Goal: Task Accomplishment & Management: Manage account settings

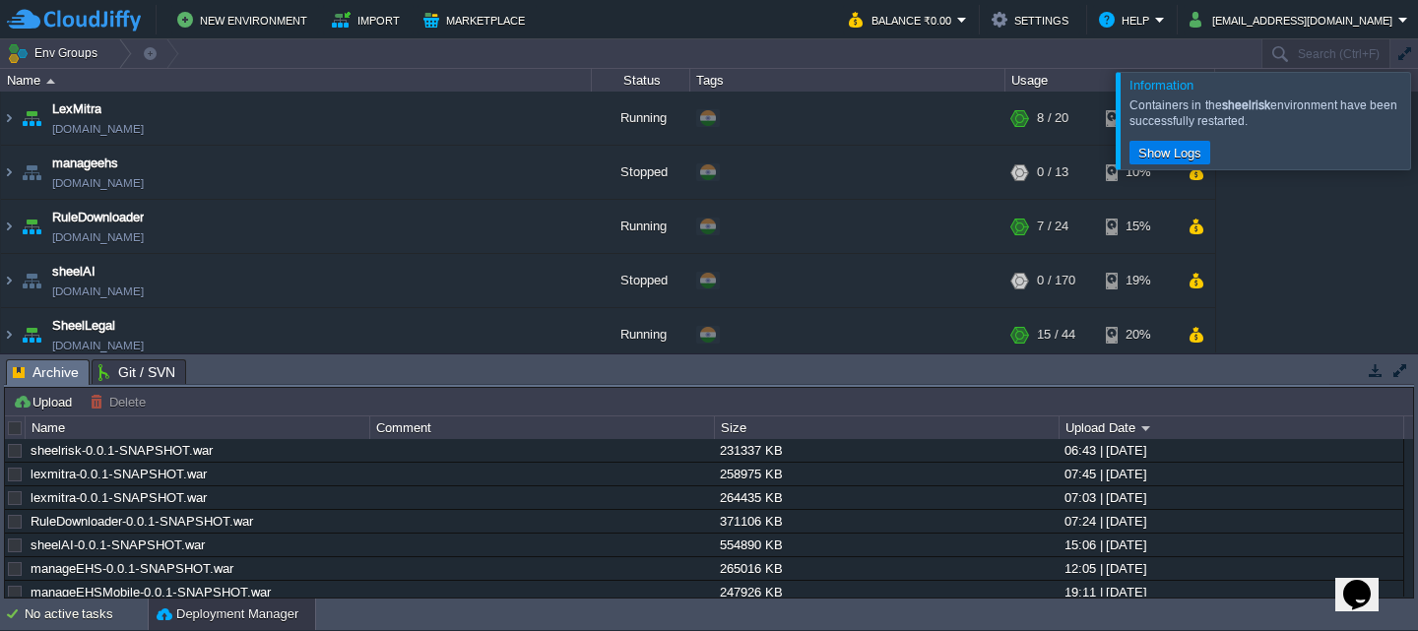
scroll to position [456, 0]
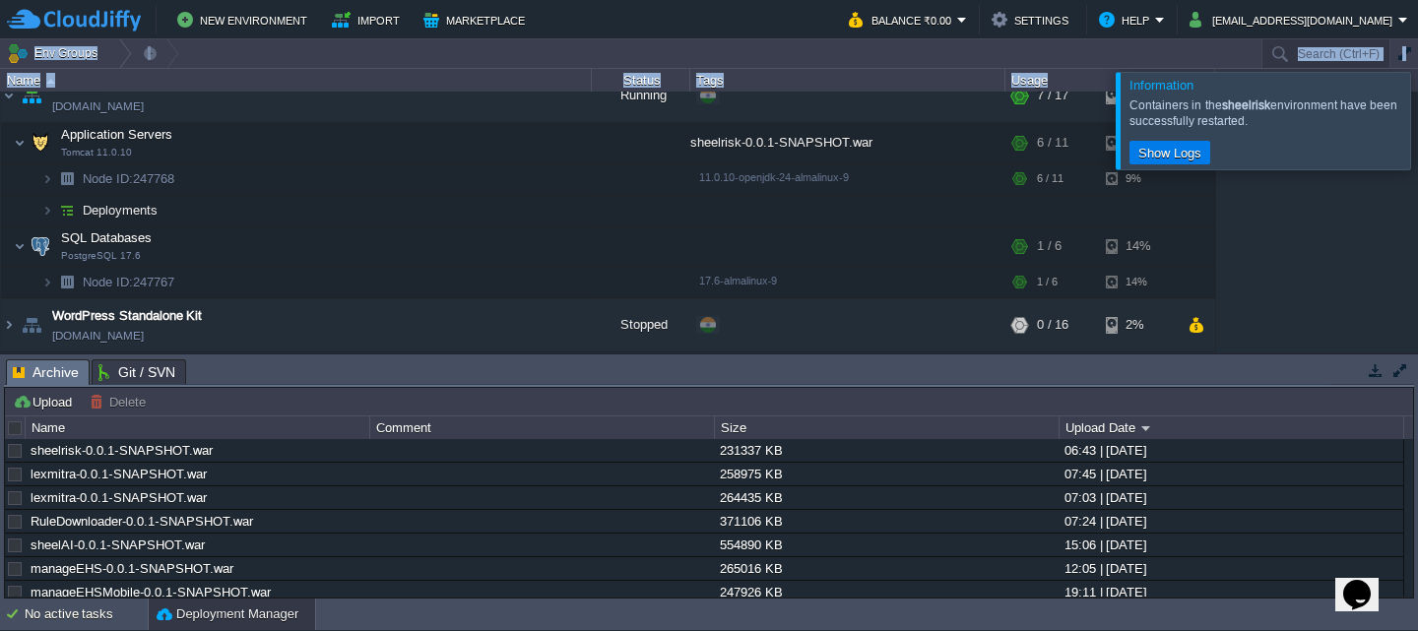
click at [1412, 130] on div "Information Containers in the sheelrisk environment have been successfully rest…" at bounding box center [709, 318] width 1418 height 559
click at [1417, 119] on div at bounding box center [1442, 120] width 0 height 97
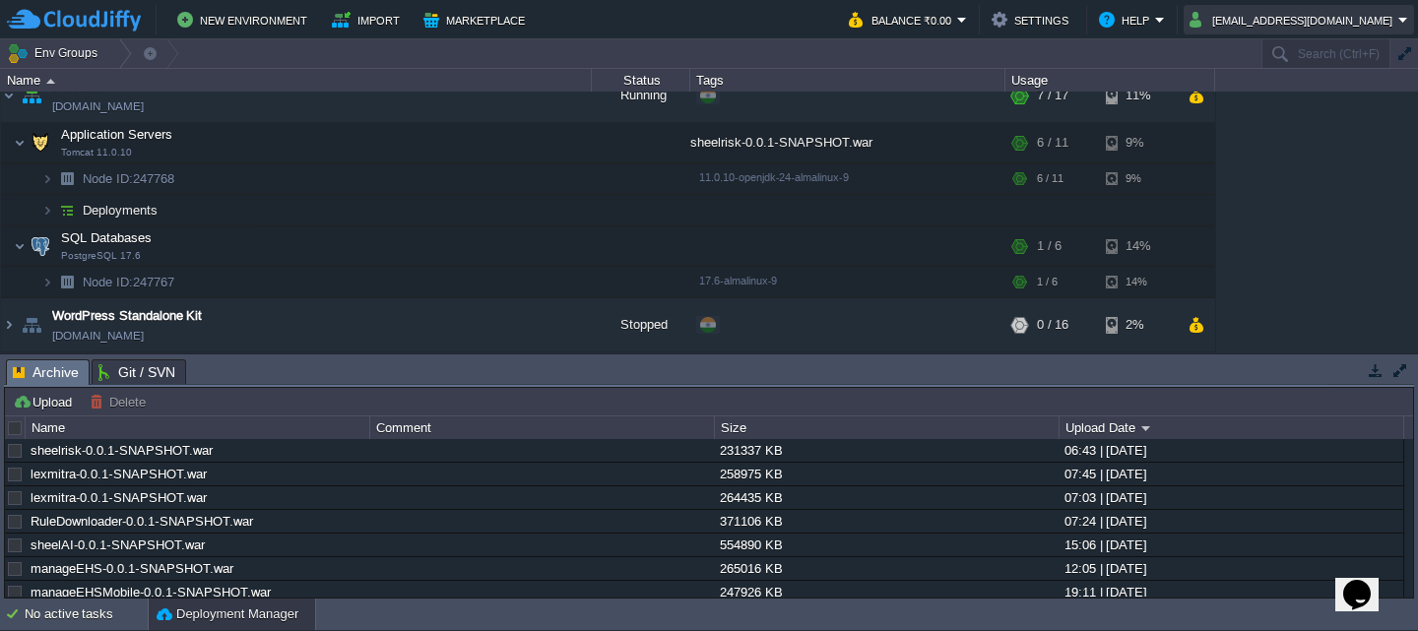
click at [1317, 15] on button "[EMAIL_ADDRESS][DOMAIN_NAME]" at bounding box center [1294, 20] width 209 height 24
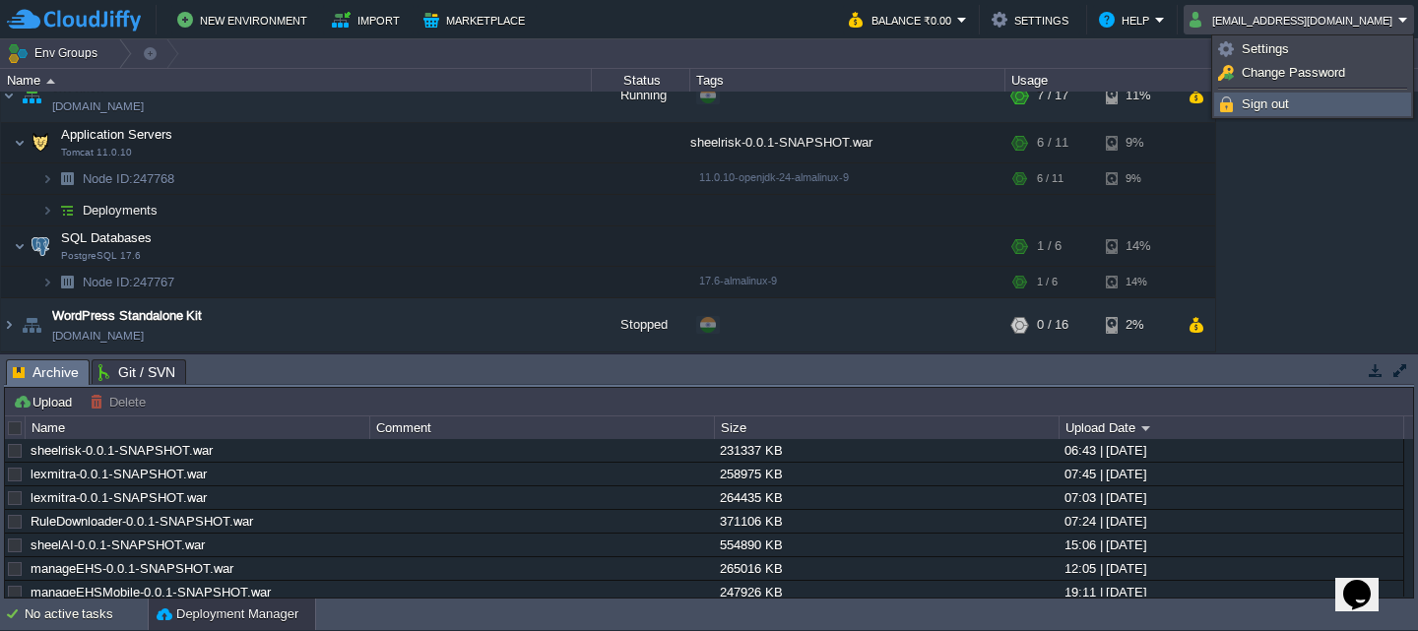
click at [1272, 103] on span "Sign out" at bounding box center [1265, 104] width 47 height 15
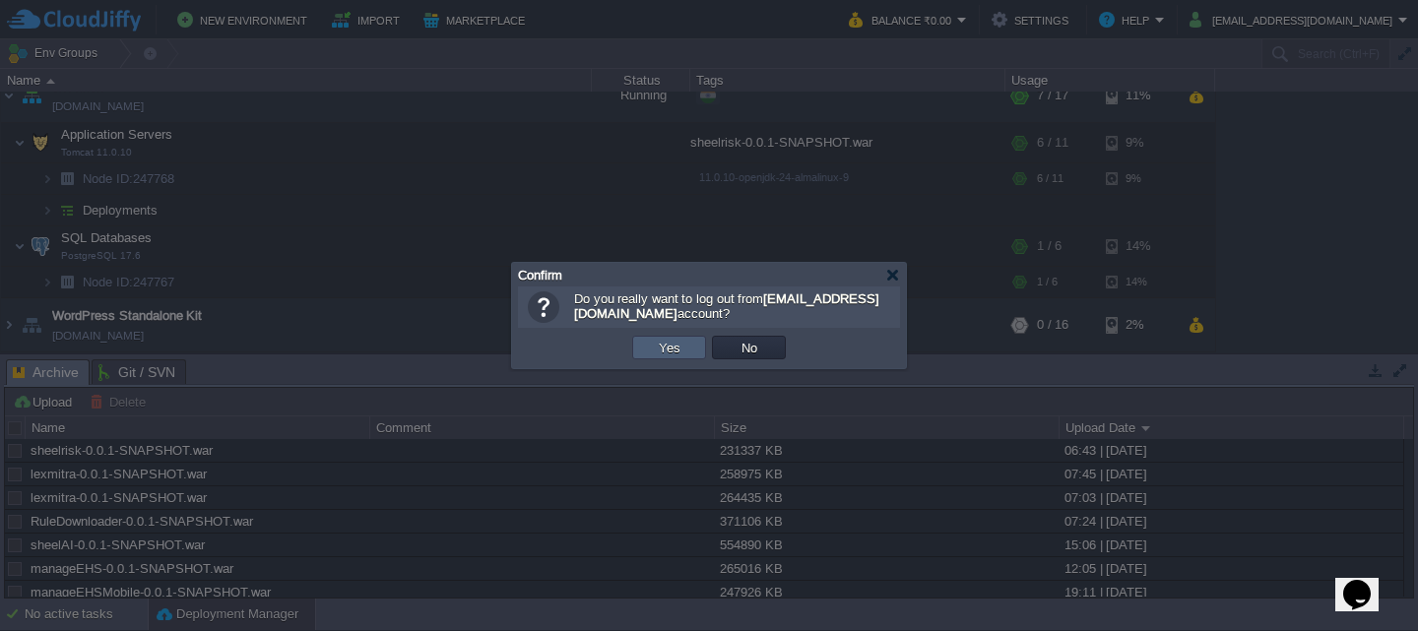
click at [672, 342] on button "Yes" at bounding box center [669, 348] width 33 height 18
